Goal: Information Seeking & Learning: Understand process/instructions

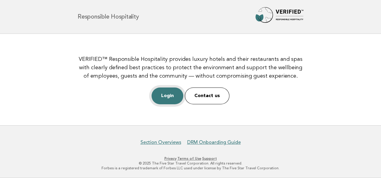
click at [171, 96] on link "Login" at bounding box center [168, 95] width 32 height 17
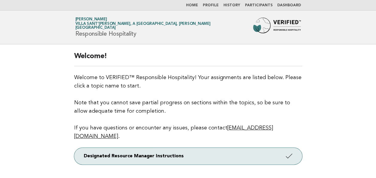
click at [213, 156] on p "Designated Resource Manager Instructions" at bounding box center [188, 163] width 228 height 31
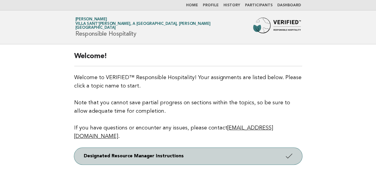
click at [176, 148] on link "Designated Resource Manager Instructions" at bounding box center [188, 156] width 228 height 17
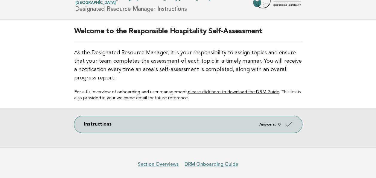
scroll to position [46, 0]
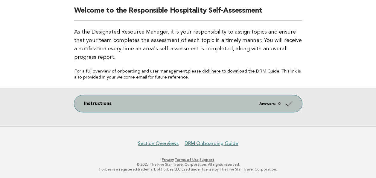
click at [289, 108] on link "Instructions Answers: 0" at bounding box center [188, 103] width 228 height 17
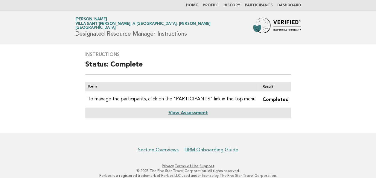
click at [196, 111] on link "View Assessment" at bounding box center [188, 113] width 40 height 5
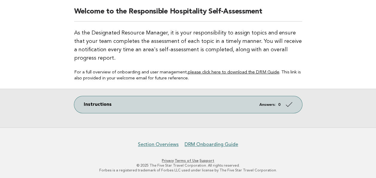
scroll to position [46, 0]
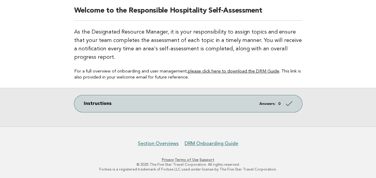
click at [255, 71] on link "please click here to download the DRM Guide" at bounding box center [234, 71] width 92 height 4
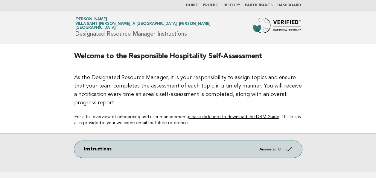
scroll to position [46, 0]
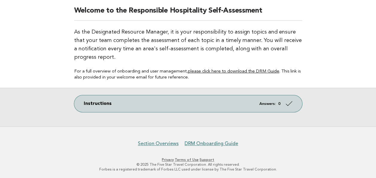
click at [322, 64] on main "Welcome to the Responsible Hospitality Self-Assessment As the Designated Resour…" at bounding box center [188, 63] width 376 height 128
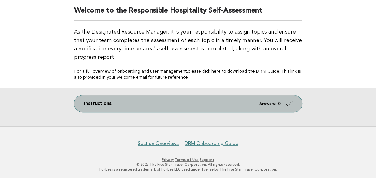
click at [283, 99] on link "Instructions Answers: 0" at bounding box center [188, 103] width 228 height 17
